Goal: Task Accomplishment & Management: Use online tool/utility

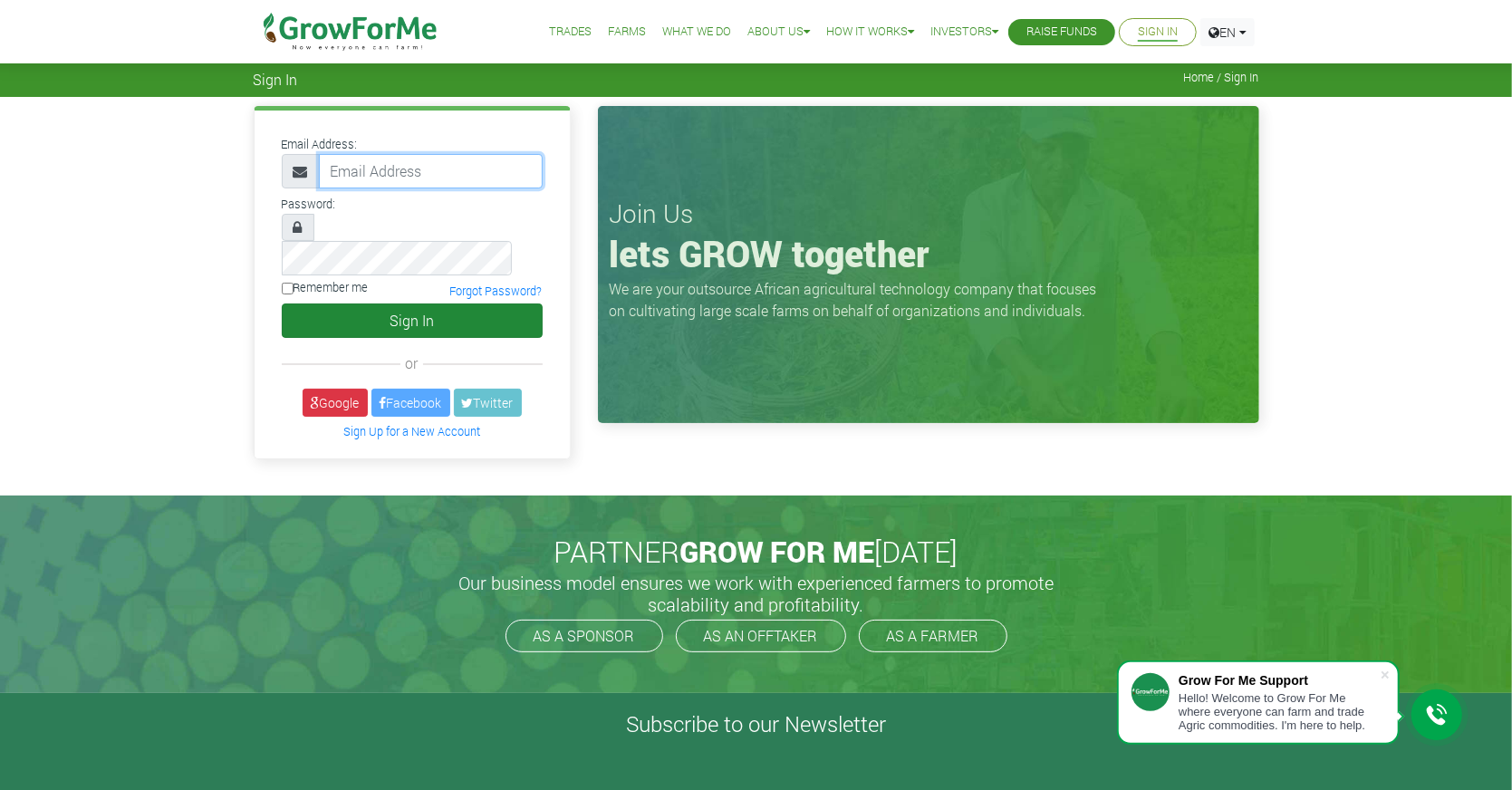
type input "partnership@growforme.com"
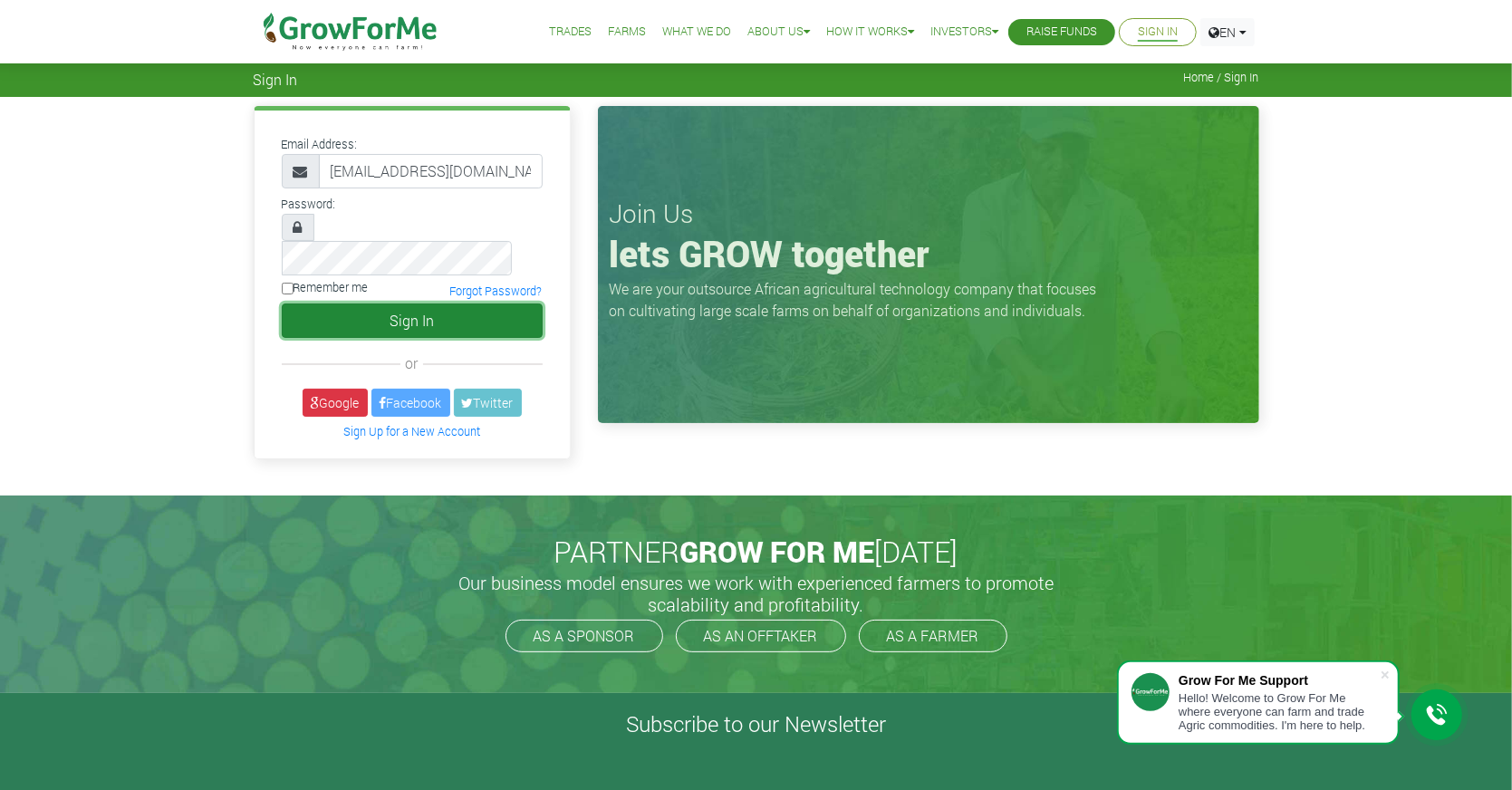
click at [469, 303] on button "Sign In" at bounding box center [412, 320] width 260 height 35
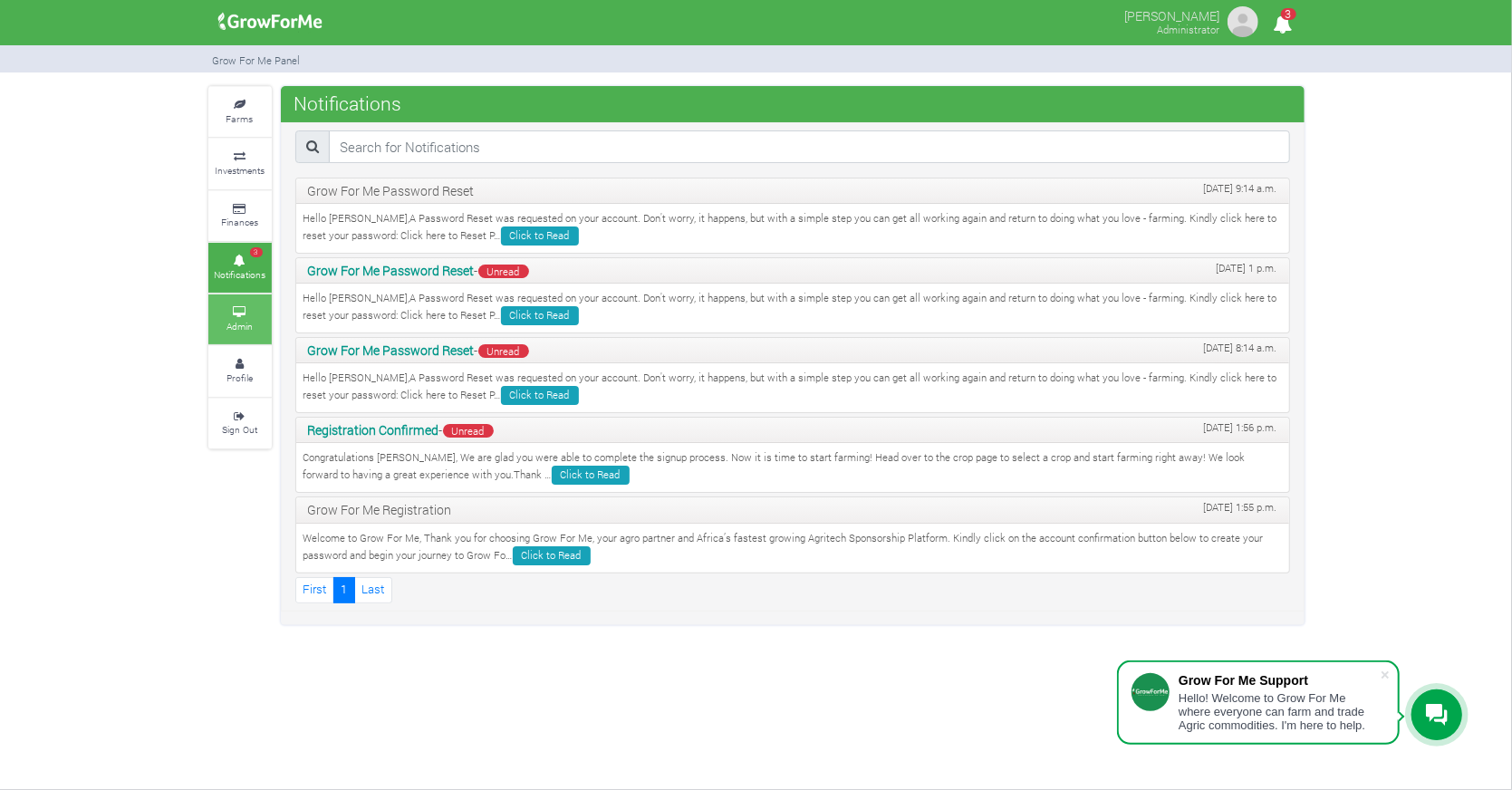
click at [228, 320] on small "Admin" at bounding box center [240, 326] width 26 height 13
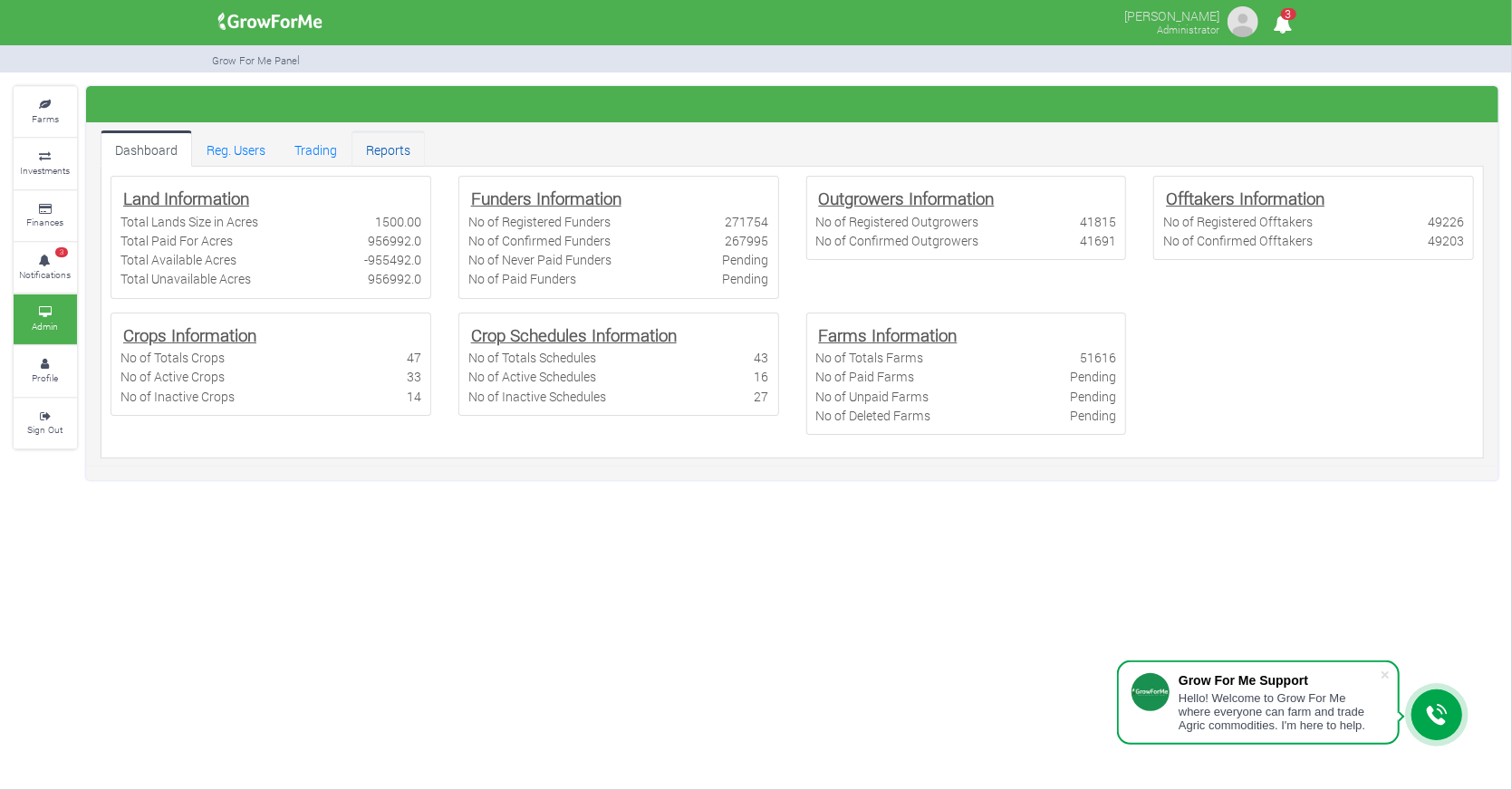
click at [384, 144] on link "Reports" at bounding box center [389, 148] width 74 height 36
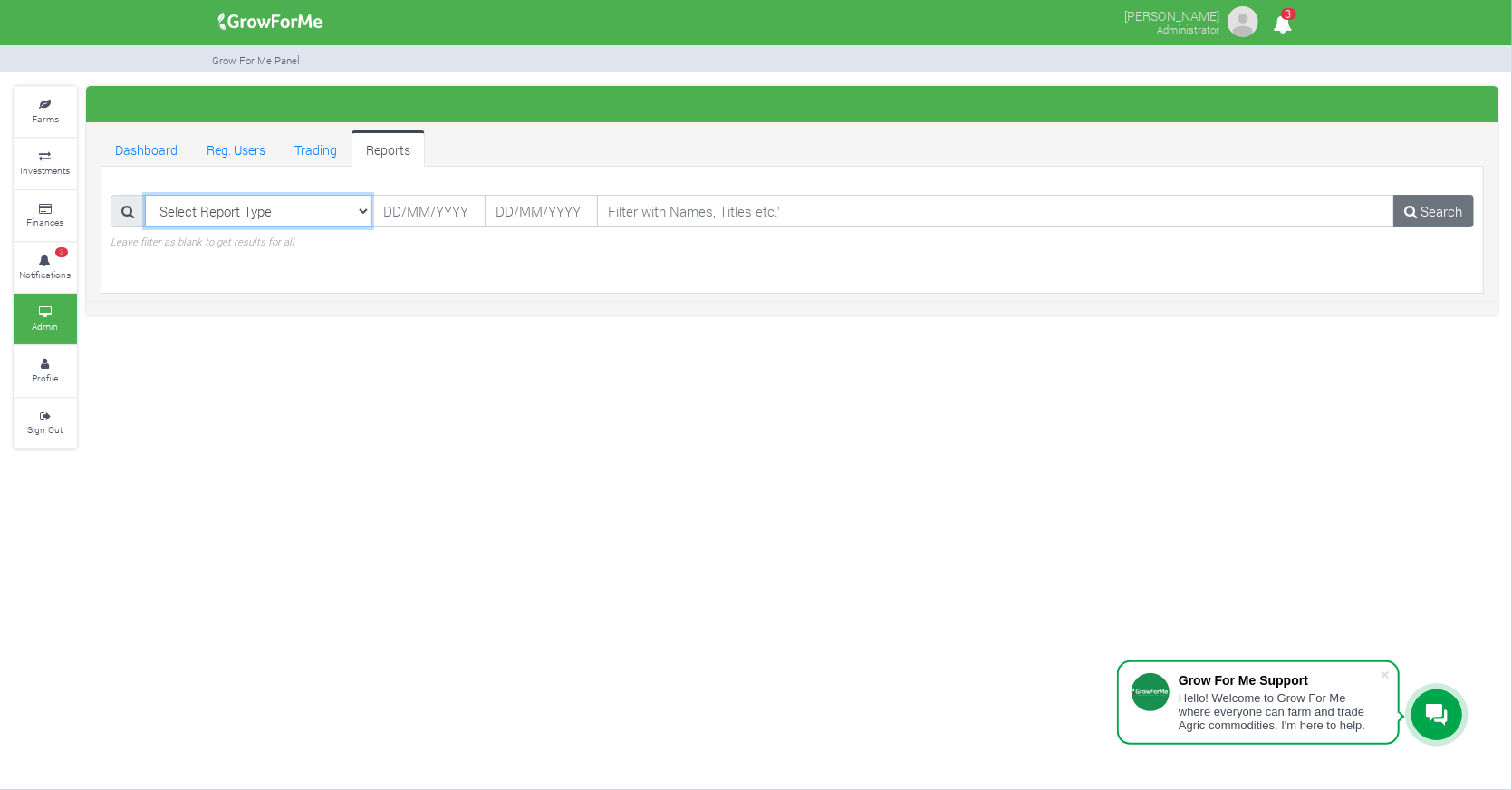
click at [356, 206] on select "Select Report Type Registered Users Web Registered Users Active Users Paid Fund…" at bounding box center [258, 211] width 228 height 33
select select "?reporttype=Enumerated Farmers"
